Goal: Task Accomplishment & Management: Use online tool/utility

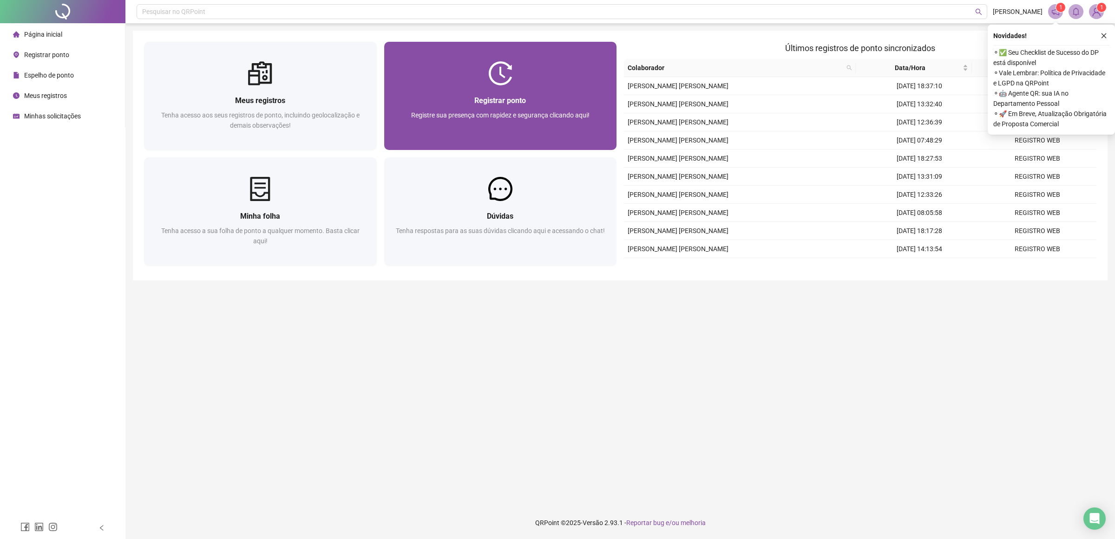
click at [503, 86] on div "Registrar ponto Registre sua presença com rapidez e segurança clicando aqui!" at bounding box center [500, 117] width 233 height 65
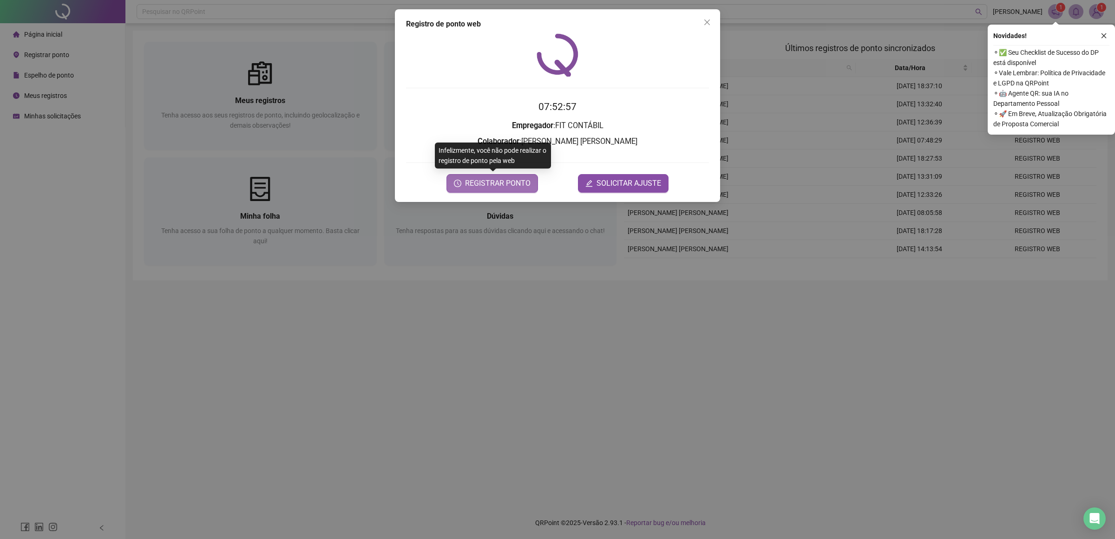
click at [471, 184] on span "REGISTRAR PONTO" at bounding box center [497, 183] width 65 height 11
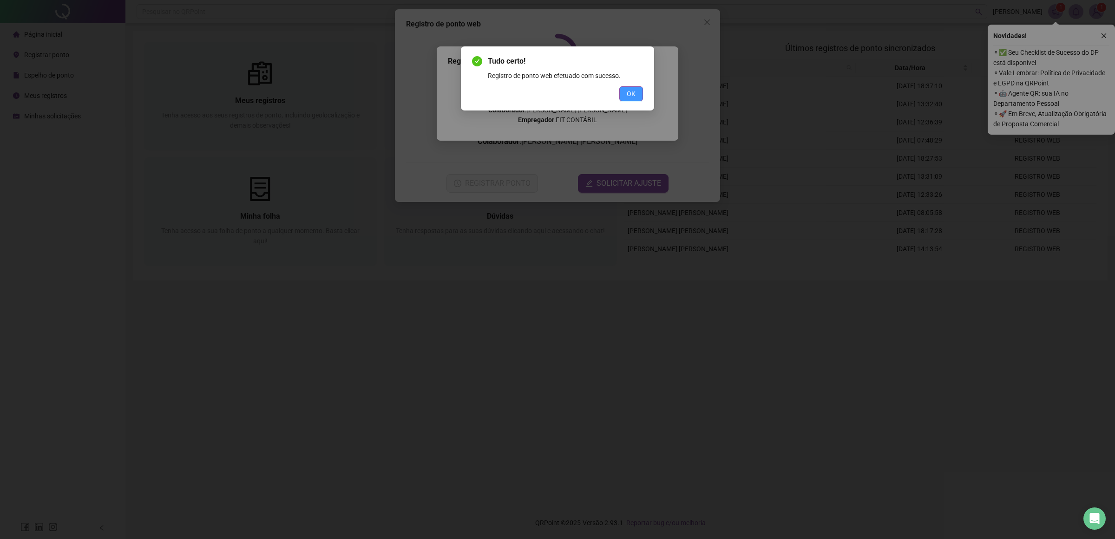
click at [628, 96] on span "OK" at bounding box center [630, 94] width 9 height 10
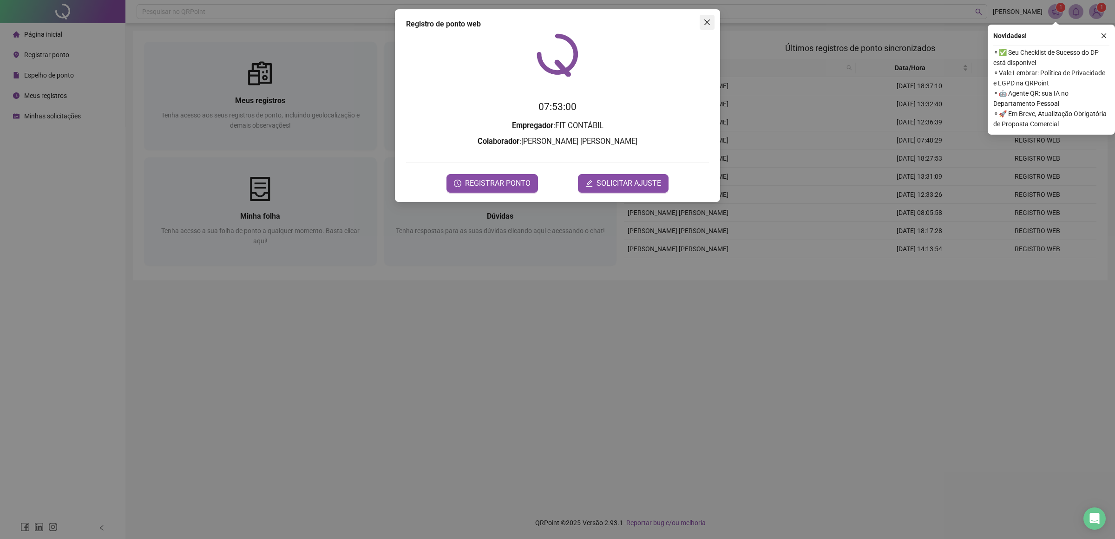
click at [706, 22] on icon "close" at bounding box center [706, 22] width 7 height 7
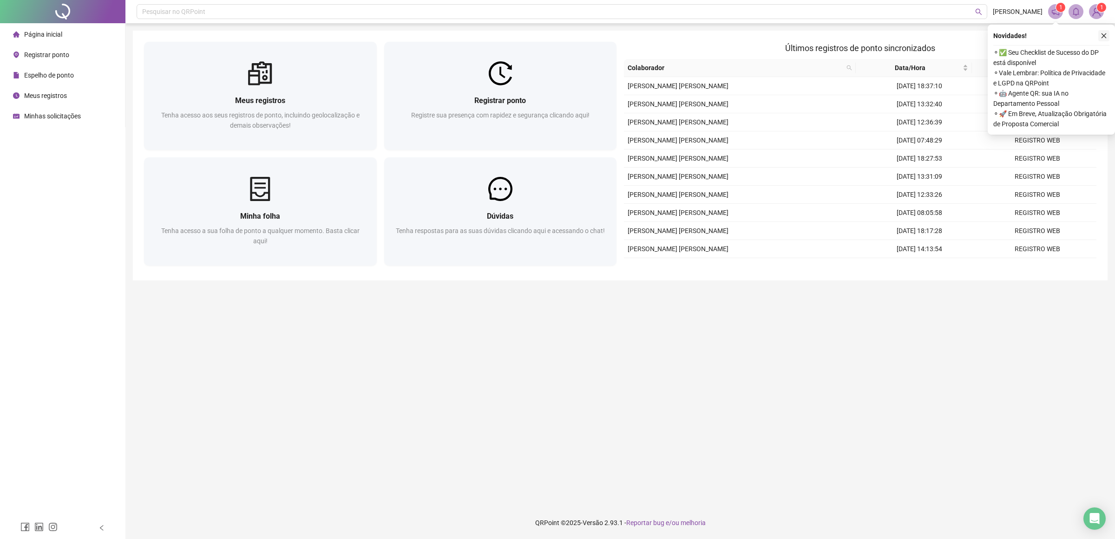
click at [1103, 33] on icon "close" at bounding box center [1103, 36] width 7 height 7
